Goal: Navigation & Orientation: Find specific page/section

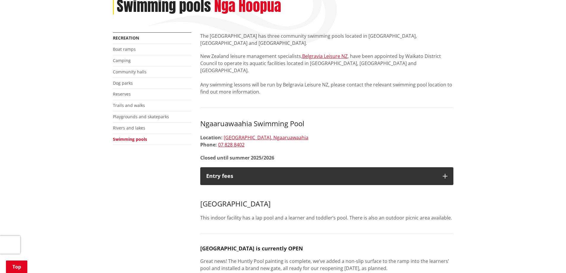
scroll to position [30, 0]
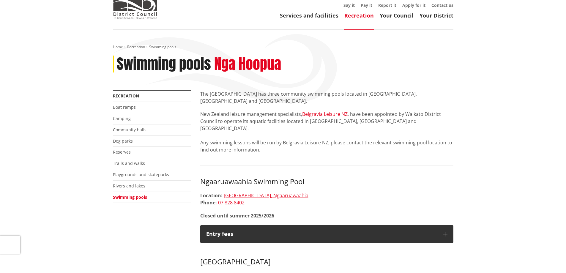
click at [331, 111] on link "Belgravia Leisure NZ" at bounding box center [324, 114] width 45 height 7
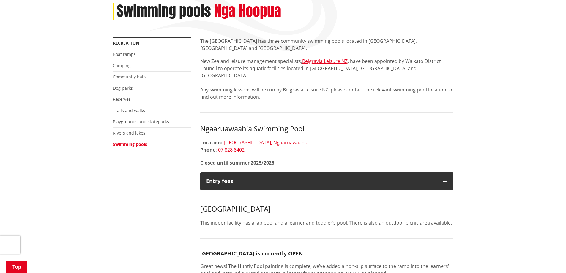
scroll to position [149, 0]
